Goal: Information Seeking & Learning: Learn about a topic

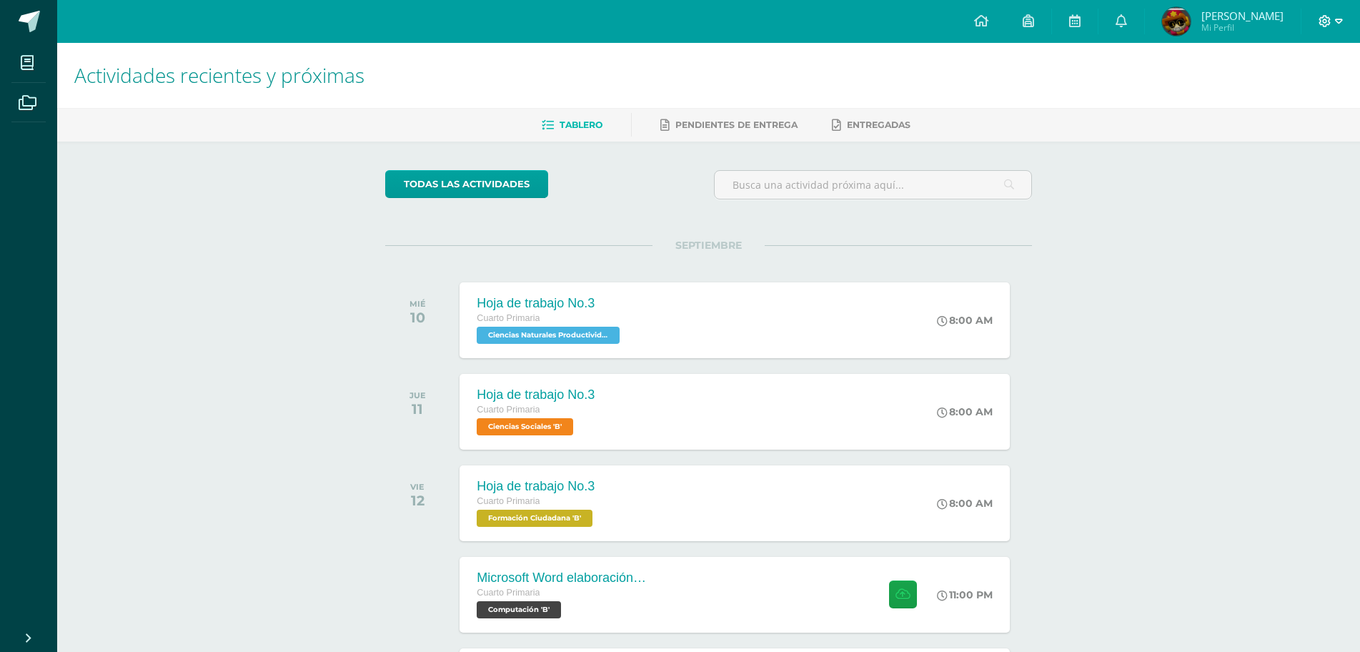
click at [1331, 21] on span at bounding box center [1330, 22] width 24 height 16
click at [1265, 104] on link "Cerrar sesión" at bounding box center [1286, 97] width 113 height 21
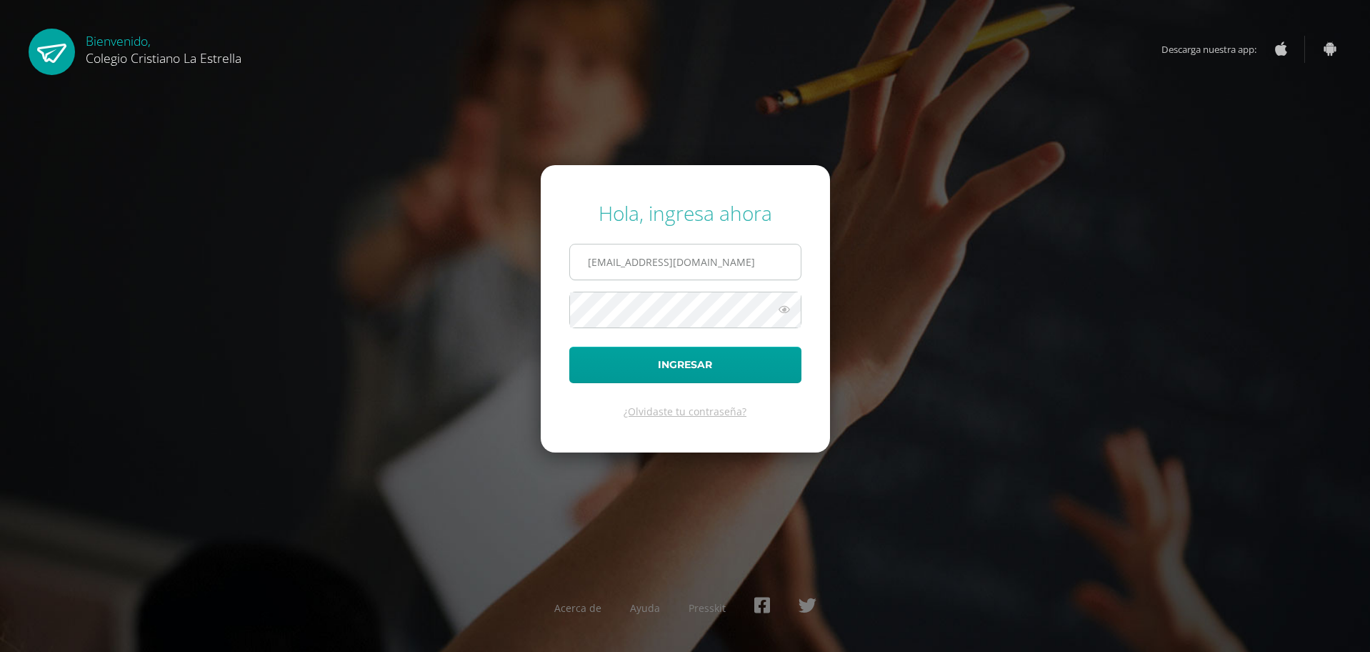
click at [722, 251] on input "811@laestrella.edu.gt" at bounding box center [685, 261] width 231 height 35
type input "615@laestrella.edu.gt"
click at [739, 355] on button "Ingresar" at bounding box center [685, 365] width 232 height 36
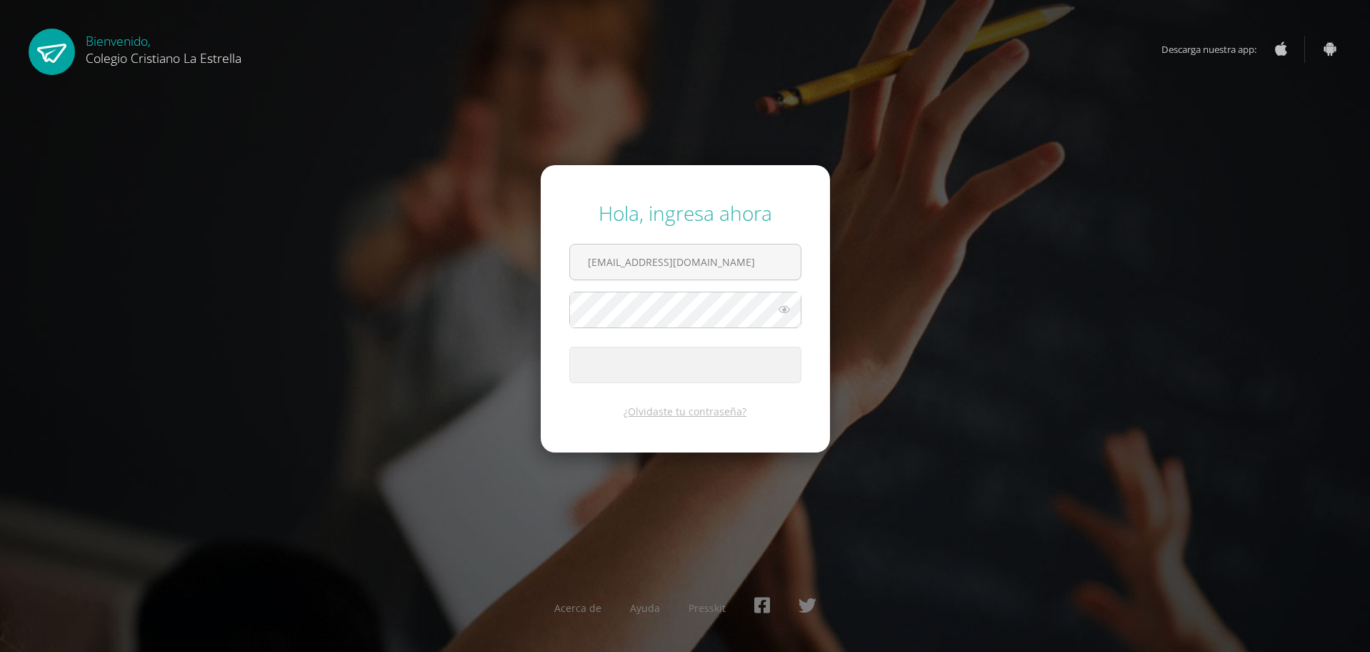
click at [739, 355] on button "Ingresar" at bounding box center [685, 365] width 232 height 36
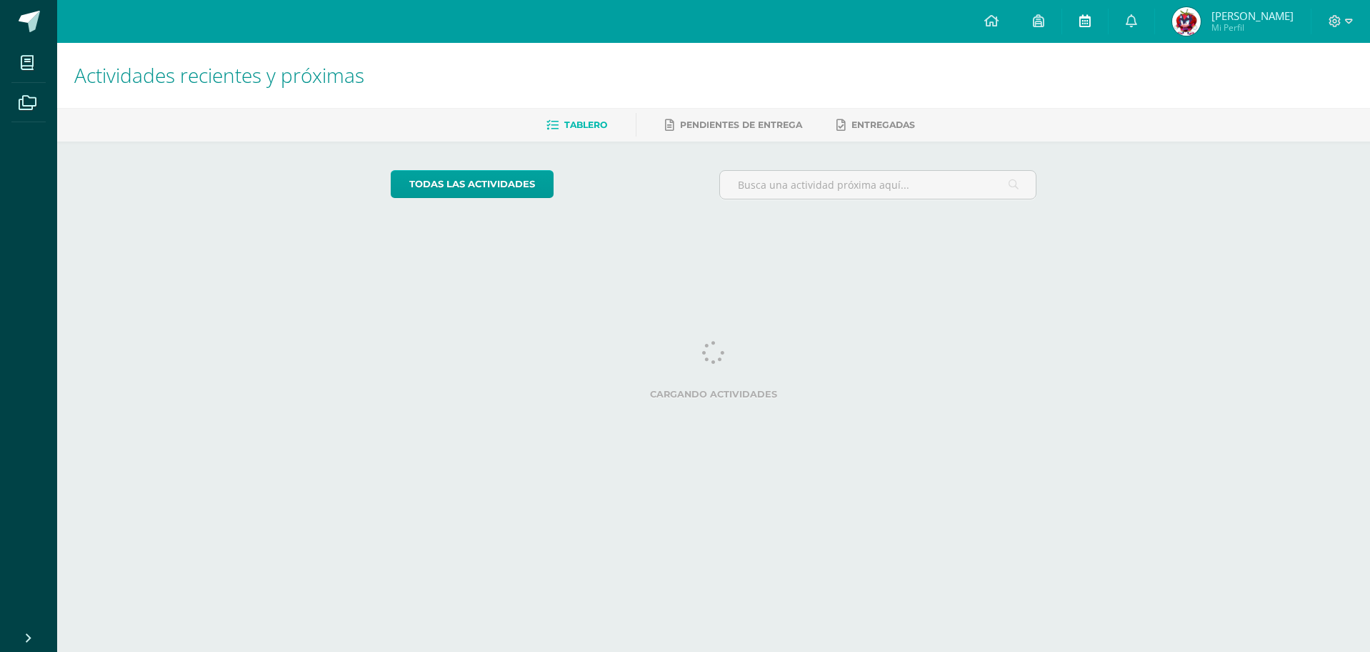
click at [1075, 27] on link at bounding box center [1085, 21] width 46 height 43
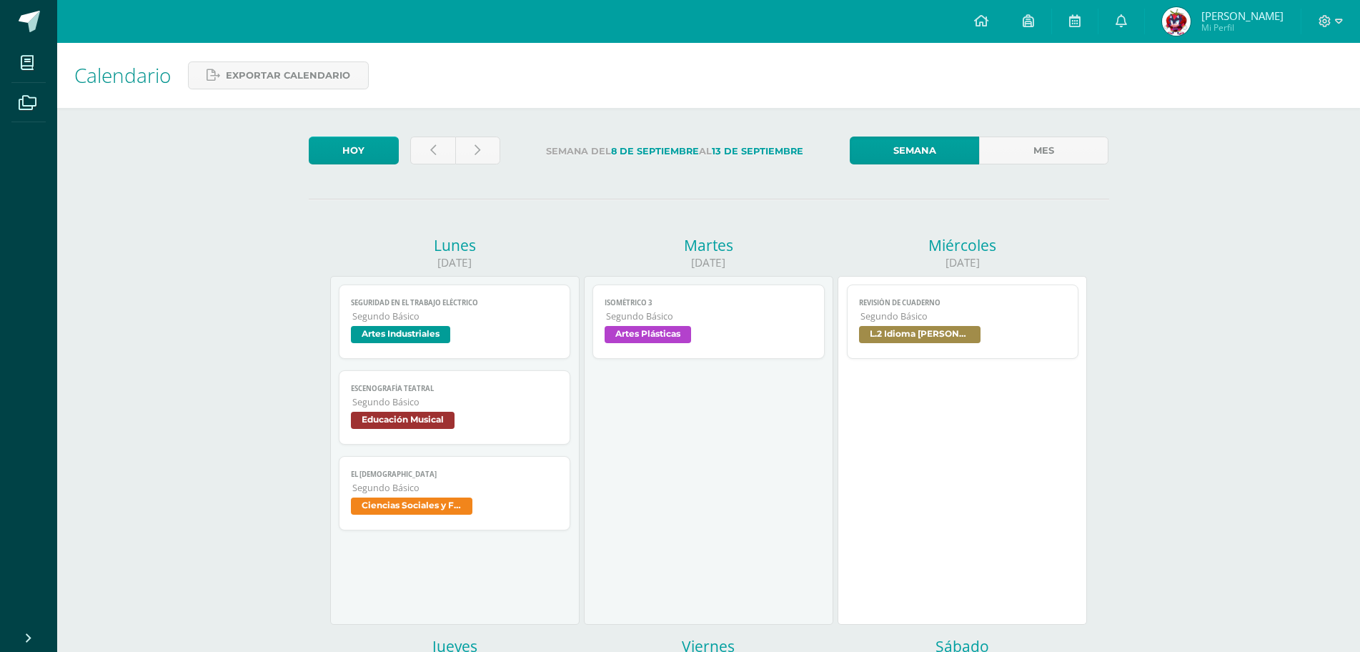
click at [402, 313] on span "Segundo Básico" at bounding box center [455, 316] width 206 height 12
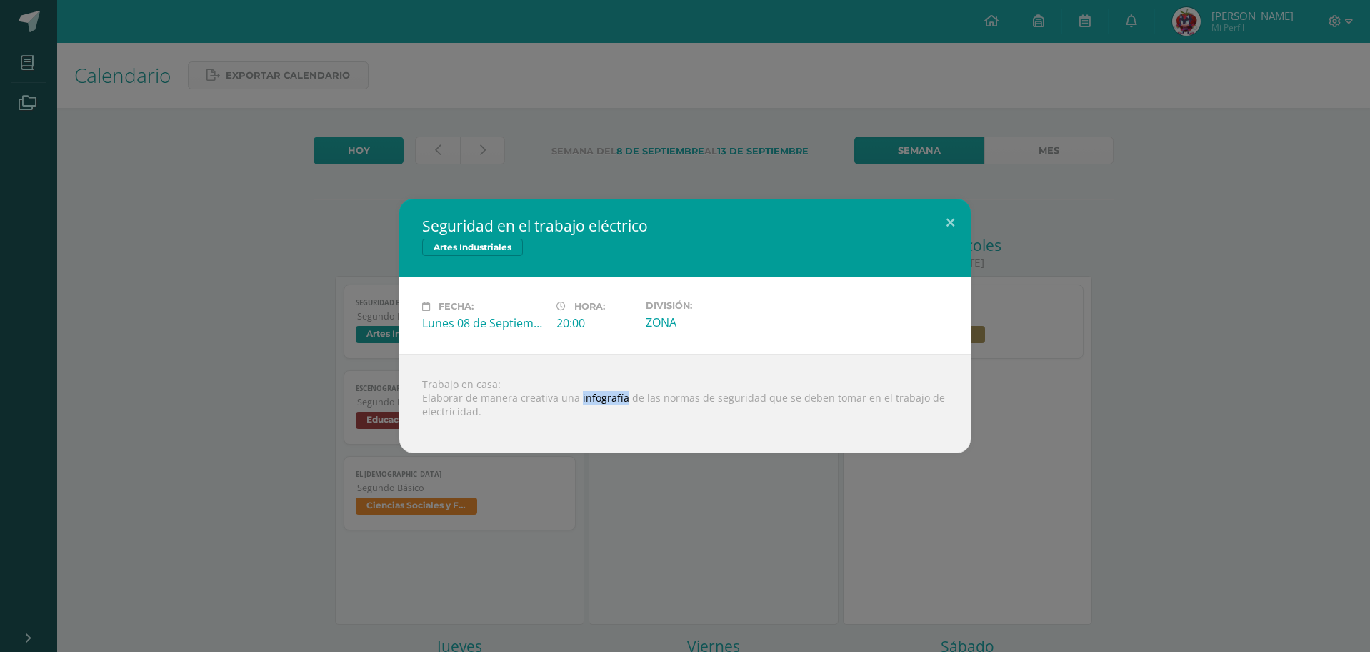
drag, startPoint x: 577, startPoint y: 397, endPoint x: 619, endPoint y: 394, distance: 42.2
click at [619, 394] on div "Trabajo en casa: Elaborar de manera creativa una infografía de las normas de se…" at bounding box center [685, 403] width 572 height 99
click at [804, 283] on div "Fecha: Lunes 08 de Septiembre Hora: 20:00 División: ZONA" at bounding box center [685, 315] width 572 height 76
drag, startPoint x: 637, startPoint y: 395, endPoint x: 570, endPoint y: 418, distance: 70.9
click at [570, 418] on div "Trabajo en casa: Elaborar de manera creativa una infografía de las normas de se…" at bounding box center [685, 403] width 572 height 99
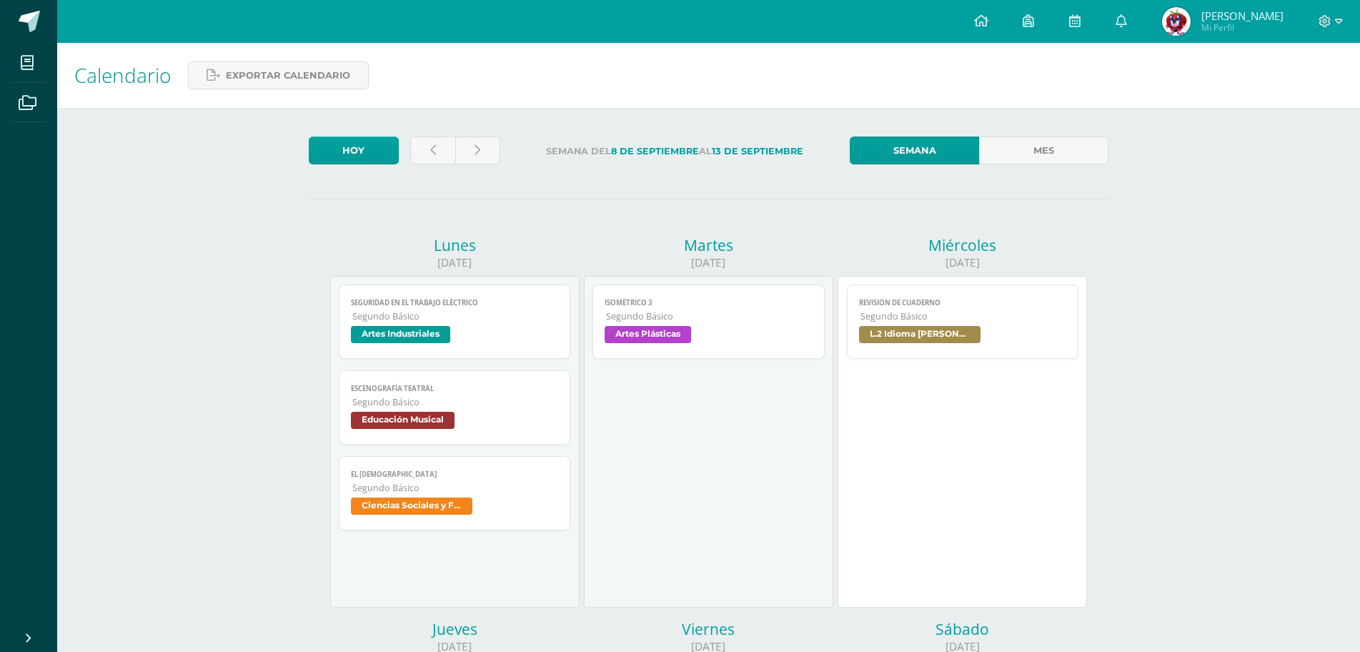
click at [352, 344] on span "Artes Industriales" at bounding box center [455, 336] width 208 height 21
